Goal: Navigation & Orientation: Find specific page/section

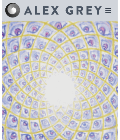
scroll to position [1872, 0]
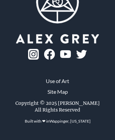
click at [39, 60] on img at bounding box center [33, 54] width 11 height 11
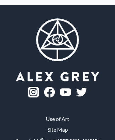
click at [76, 88] on img at bounding box center [81, 92] width 11 height 9
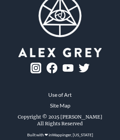
click at [79, 64] on img at bounding box center [84, 68] width 11 height 9
click at [72, 132] on link "Wappinger, [US_STATE]" at bounding box center [72, 134] width 41 height 5
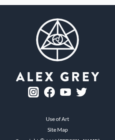
click at [58, 115] on link "Use of Art" at bounding box center [57, 119] width 23 height 8
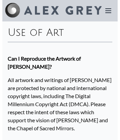
scroll to position [1185, 0]
